Goal: Transaction & Acquisition: Purchase product/service

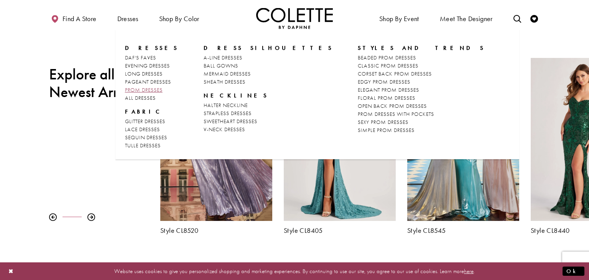
click at [150, 87] on span "PROM DRESSES" at bounding box center [144, 89] width 38 height 7
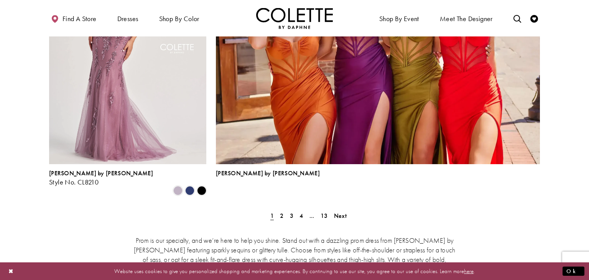
scroll to position [1703, 0]
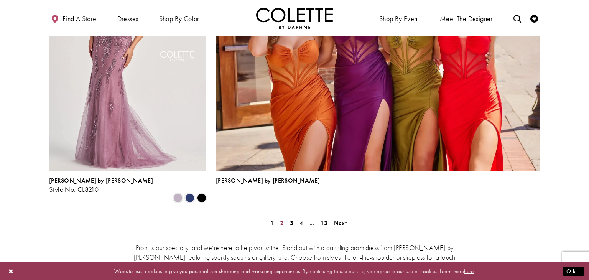
click at [282, 219] on span "2" at bounding box center [281, 223] width 3 height 8
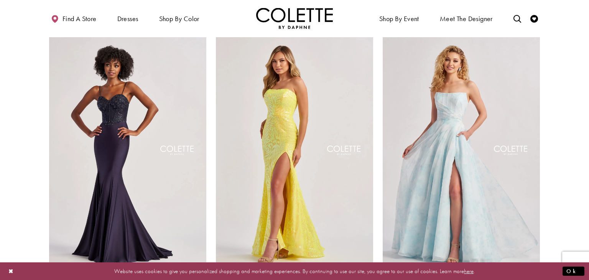
scroll to position [775, 0]
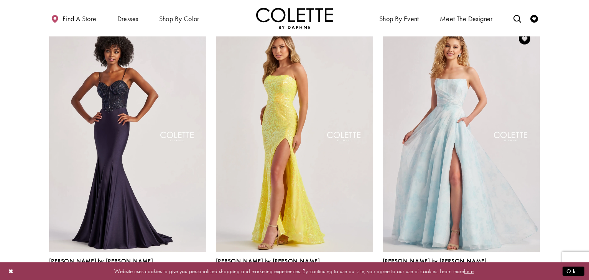
click at [534, 274] on span "Product List" at bounding box center [534, 278] width 9 height 9
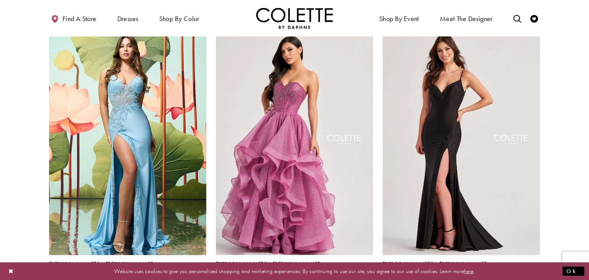
scroll to position [1050, 0]
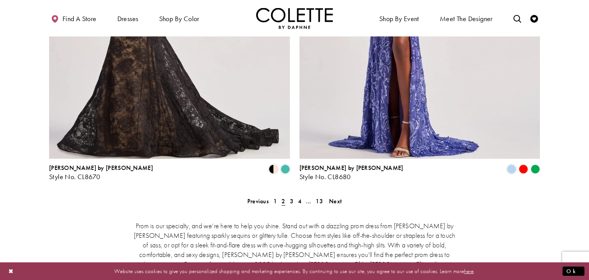
scroll to position [1557, 0]
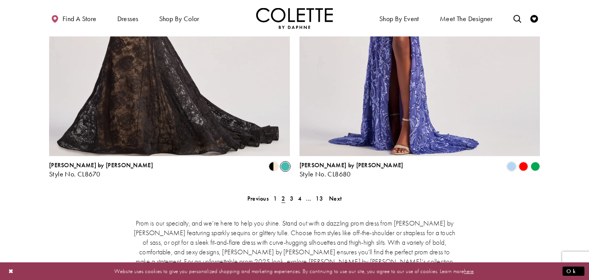
click at [284, 162] on span "Product List" at bounding box center [285, 166] width 9 height 9
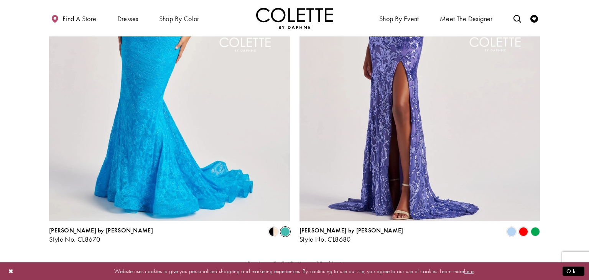
scroll to position [1501, 0]
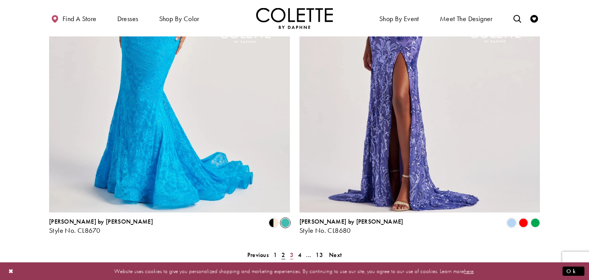
click at [290, 251] on span "3" at bounding box center [291, 255] width 3 height 8
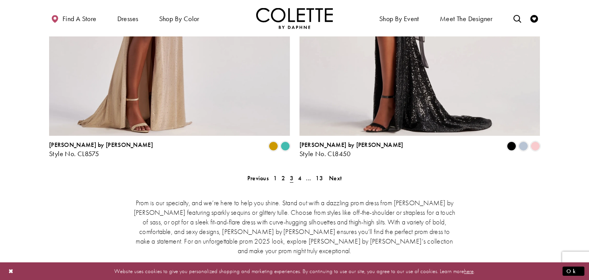
scroll to position [1577, 0]
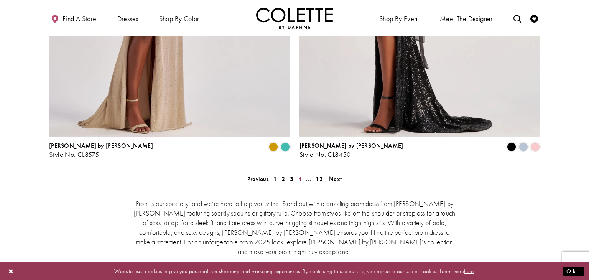
click at [299, 175] on span "4" at bounding box center [299, 179] width 3 height 8
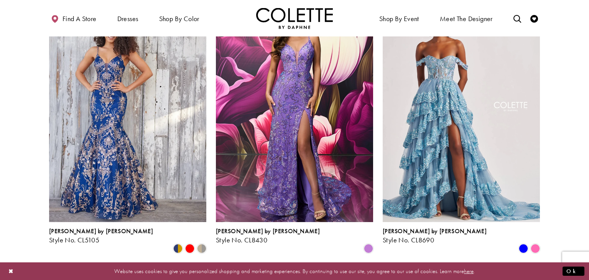
scroll to position [522, 0]
click at [535, 244] on span "Product List" at bounding box center [534, 248] width 9 height 9
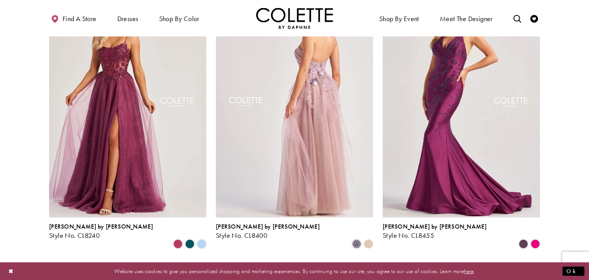
scroll to position [818, 0]
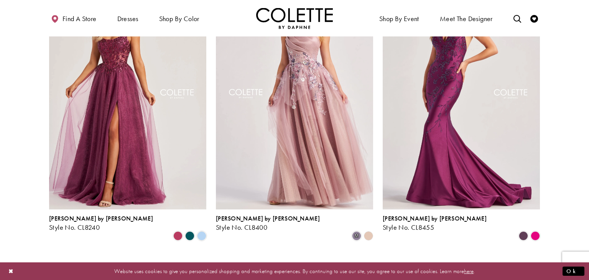
click at [365, 230] on polygon "Product List" at bounding box center [368, 236] width 12 height 12
click at [370, 230] on polygon "Product List" at bounding box center [368, 236] width 12 height 12
click at [358, 231] on span "m" at bounding box center [356, 235] width 9 height 9
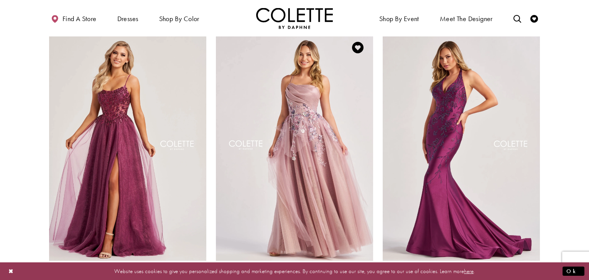
scroll to position [766, 0]
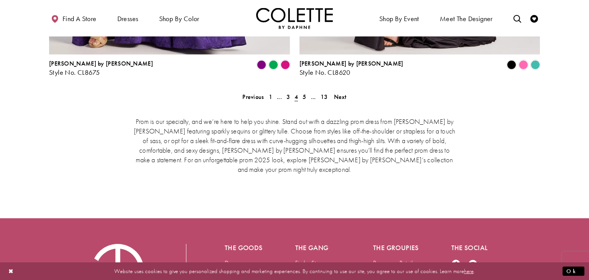
scroll to position [1659, 0]
click at [304, 92] on span "5" at bounding box center [303, 96] width 3 height 8
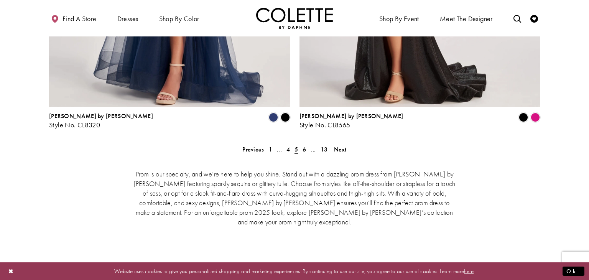
scroll to position [1616, 0]
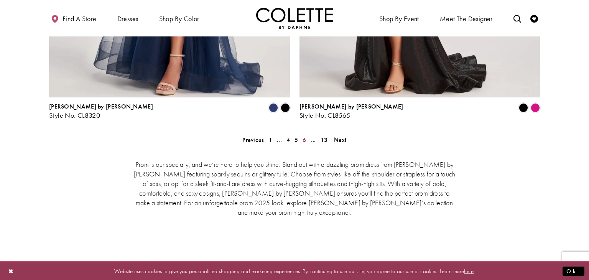
click at [303, 136] on span "6" at bounding box center [303, 140] width 3 height 8
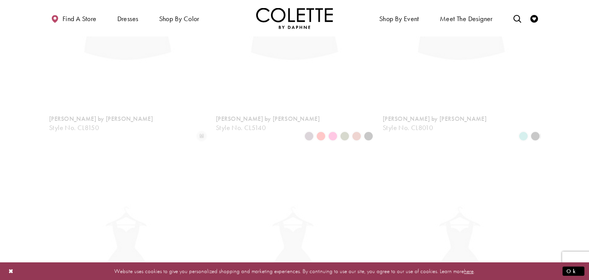
scroll to position [197, 0]
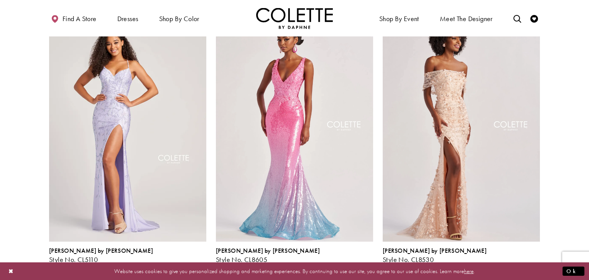
scroll to position [1070, 0]
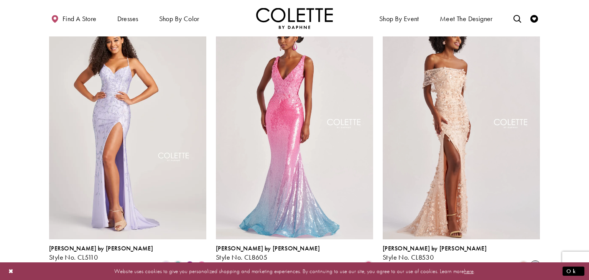
click at [533, 261] on span "Product List" at bounding box center [534, 265] width 9 height 9
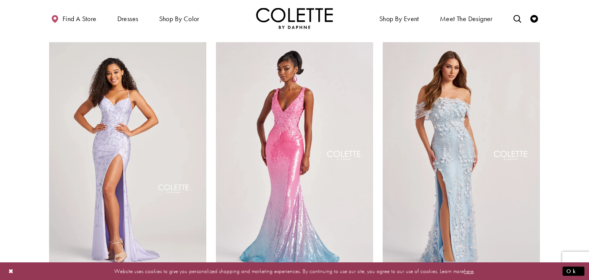
scroll to position [1038, 0]
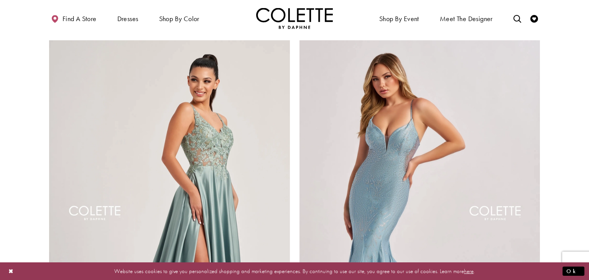
scroll to position [1323, 0]
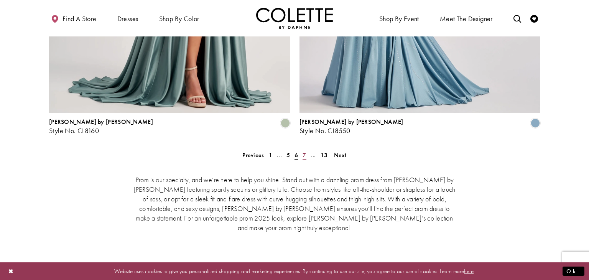
click at [302, 151] on span "7" at bounding box center [303, 155] width 3 height 8
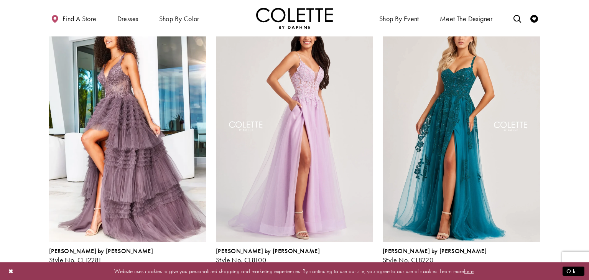
scroll to position [220, 0]
click at [535, 263] on span "Product List" at bounding box center [534, 267] width 9 height 9
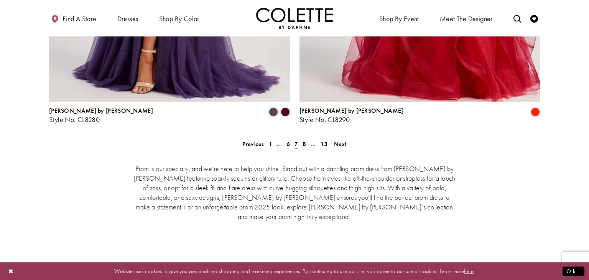
scroll to position [1613, 0]
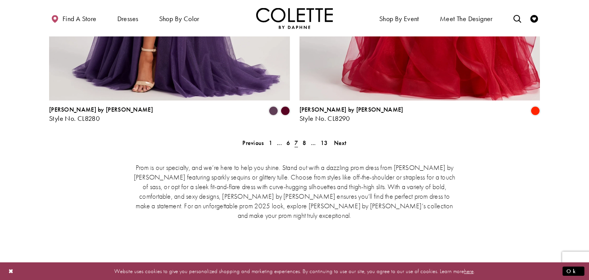
click at [0, 155] on section "Prom is our specialty, and we’re here to help you shine. Stand out with a dazzl…" at bounding box center [294, 190] width 589 height 89
click at [307, 137] on link "8" at bounding box center [304, 142] width 8 height 11
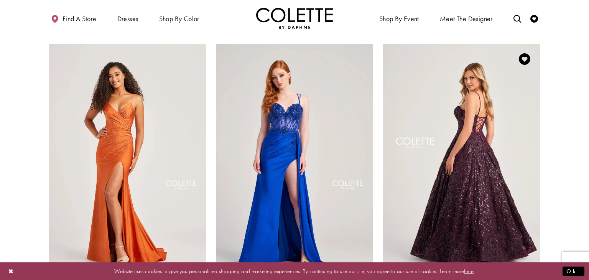
scroll to position [1053, 0]
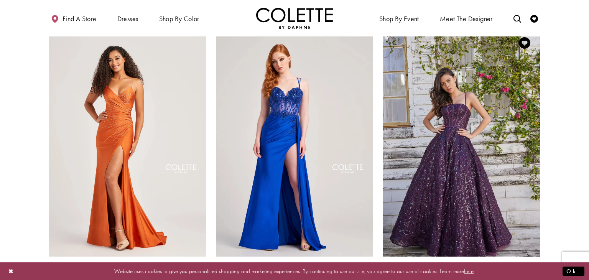
click at [519, 278] on span "Product List" at bounding box center [523, 282] width 9 height 9
click at [538, 278] on span "Product List" at bounding box center [534, 282] width 9 height 9
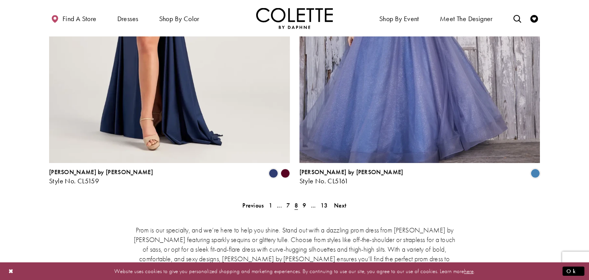
scroll to position [1556, 0]
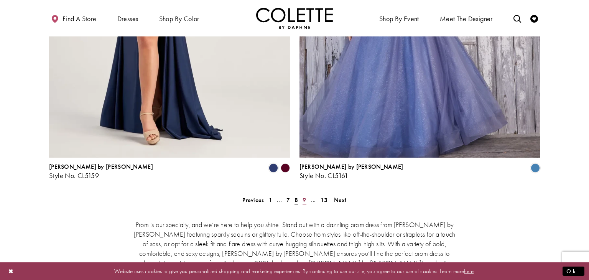
click at [303, 196] on span "9" at bounding box center [303, 200] width 3 height 8
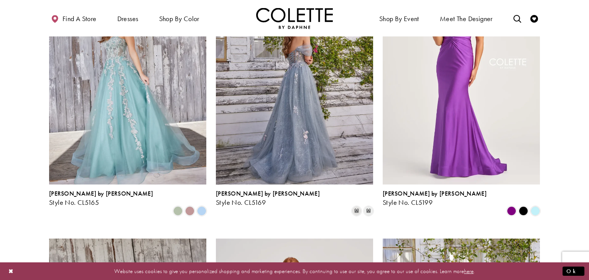
scroll to position [280, 0]
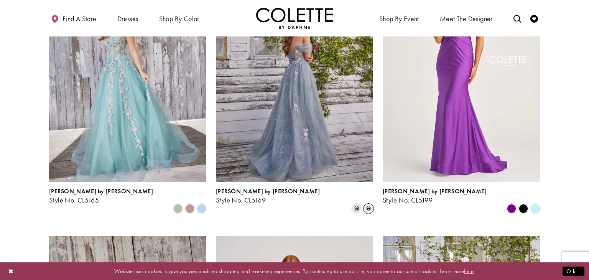
click at [373, 204] on span "m" at bounding box center [368, 208] width 9 height 9
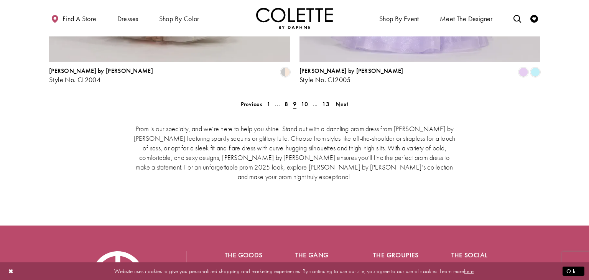
scroll to position [1643, 0]
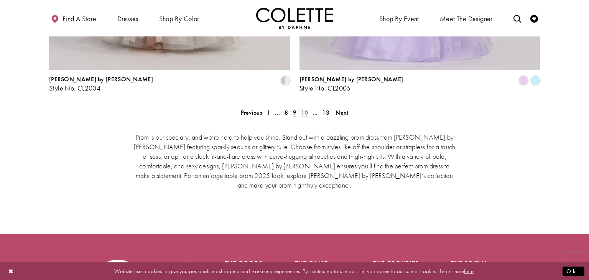
click at [304, 108] on span "10" at bounding box center [304, 112] width 7 height 8
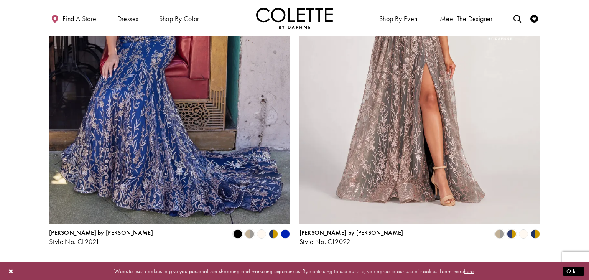
scroll to position [1492, 0]
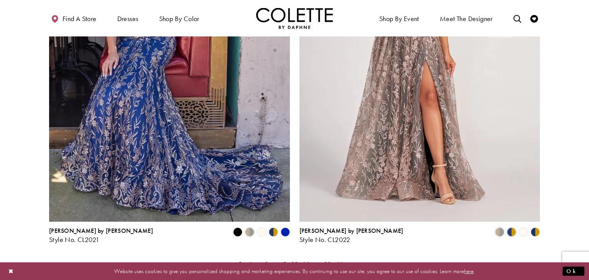
click at [305, 260] on span "11" at bounding box center [305, 264] width 7 height 8
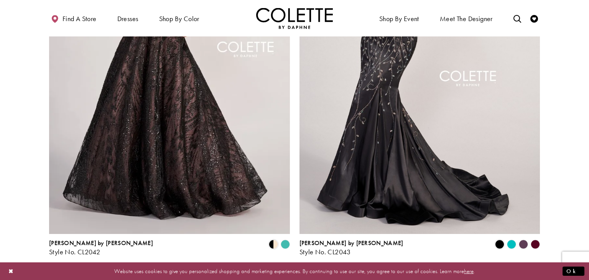
scroll to position [1481, 0]
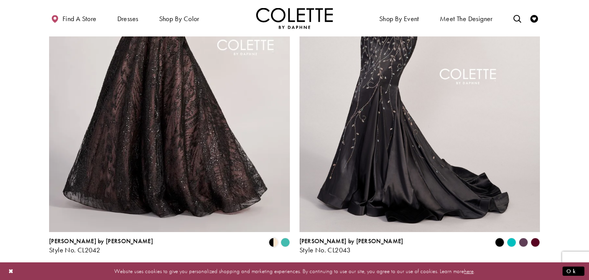
click at [286, 236] on polygon "Product List" at bounding box center [285, 242] width 12 height 12
click at [284, 236] on polygon "Product List" at bounding box center [285, 242] width 12 height 12
click at [274, 238] on span "Product List" at bounding box center [273, 242] width 9 height 9
click at [286, 236] on polygon "Product List" at bounding box center [285, 242] width 12 height 12
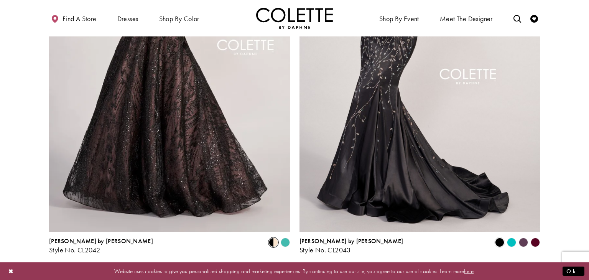
click at [315, 270] on span "12" at bounding box center [312, 274] width 7 height 8
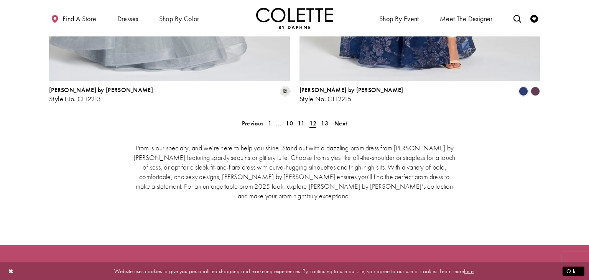
scroll to position [1632, 0]
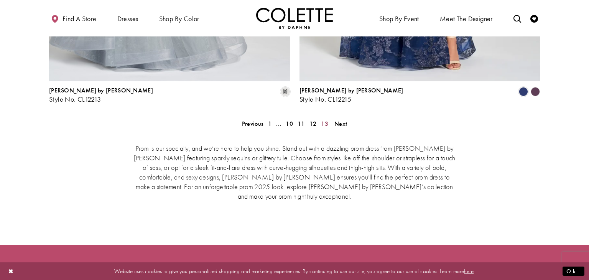
click at [324, 120] on span "13" at bounding box center [324, 124] width 7 height 8
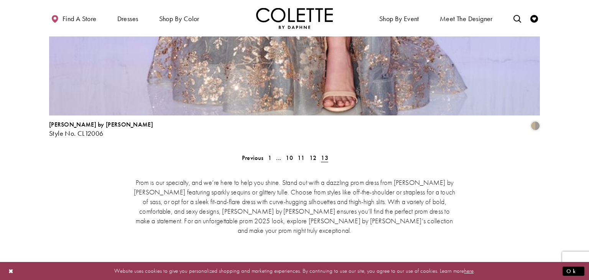
scroll to position [1800, 0]
